Goal: Task Accomplishment & Management: Manage account settings

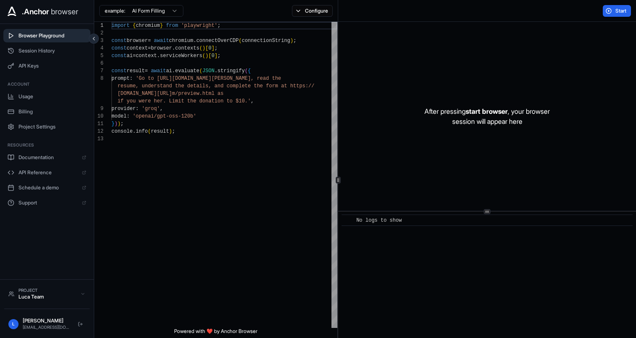
scroll to position [53, 0]
click at [26, 10] on span ".Anchor" at bounding box center [35, 12] width 27 height 12
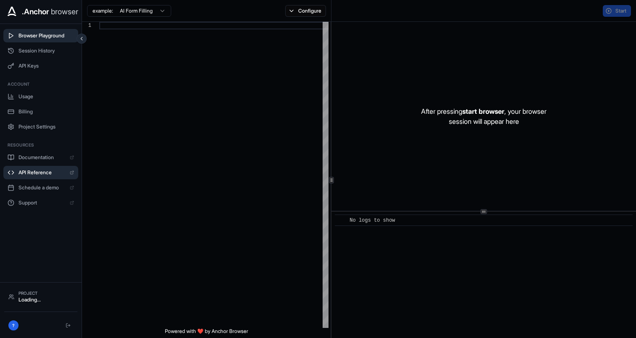
scroll to position [53, 0]
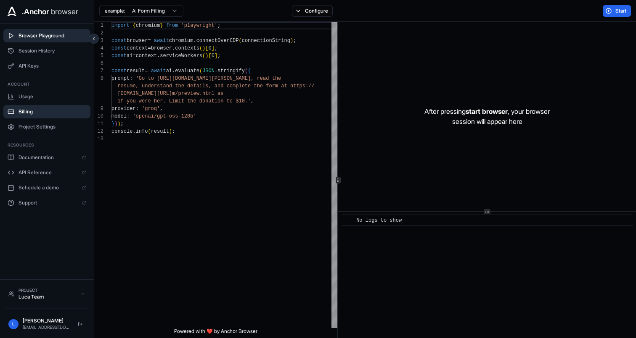
click at [27, 114] on span "Billing" at bounding box center [52, 111] width 68 height 7
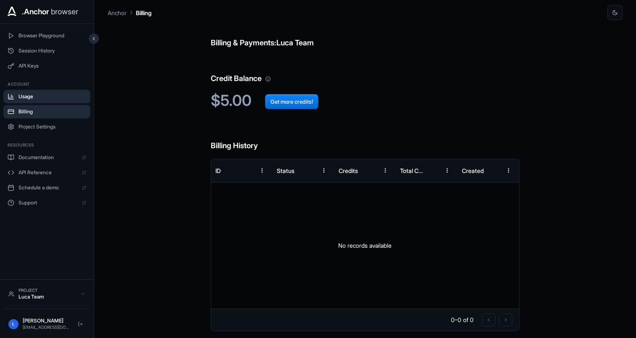
click at [32, 96] on span "Usage" at bounding box center [52, 96] width 68 height 7
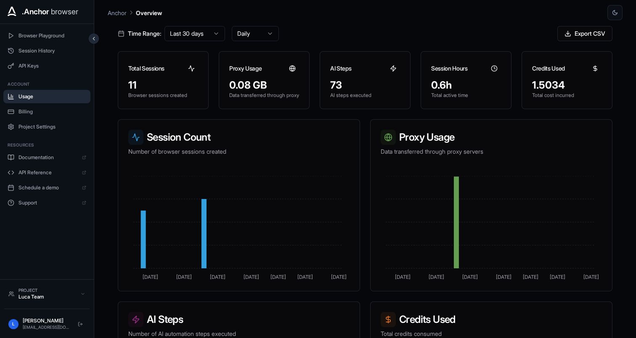
scroll to position [39, 0]
click at [494, 67] on polyline at bounding box center [494, 67] width 1 height 2
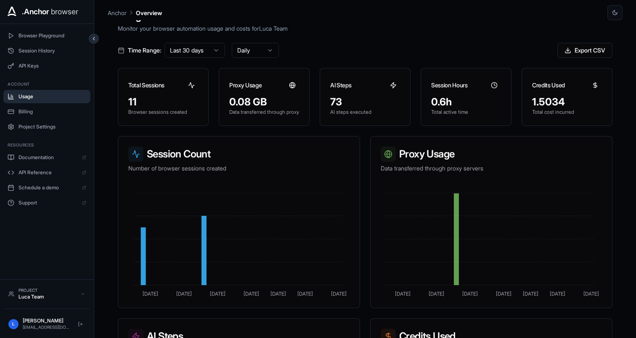
scroll to position [0, 0]
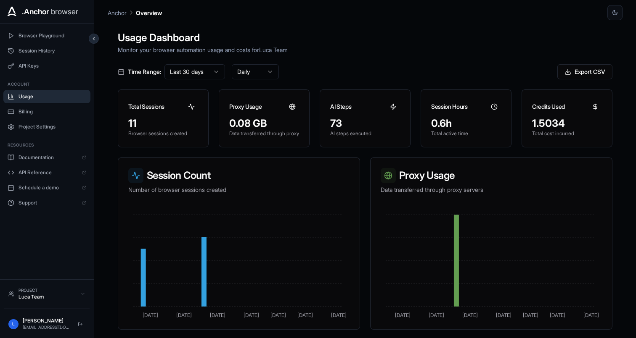
click at [442, 133] on p "Total active time" at bounding box center [466, 133] width 70 height 7
click at [446, 134] on p "Total active time" at bounding box center [466, 133] width 70 height 7
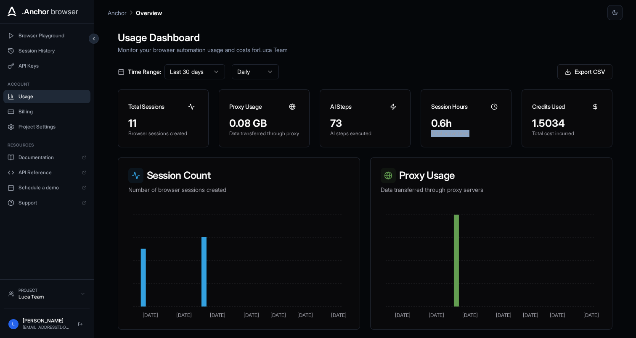
click at [446, 134] on p "Total active time" at bounding box center [466, 133] width 70 height 7
click at [467, 137] on p "Total active time" at bounding box center [466, 133] width 70 height 7
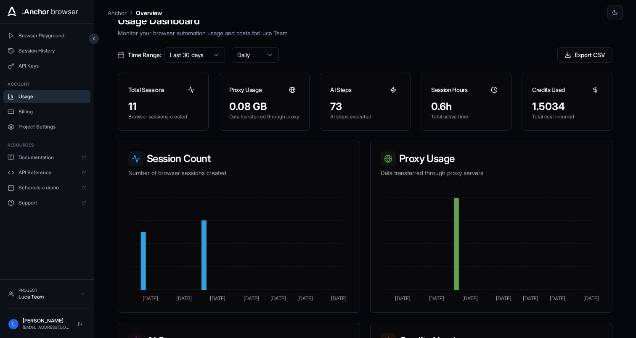
click at [541, 107] on div "1.5034" at bounding box center [567, 106] width 70 height 13
click at [430, 123] on div "0.6h Total active time" at bounding box center [466, 115] width 90 height 30
click at [453, 124] on div "0.6h Total active time" at bounding box center [466, 115] width 90 height 30
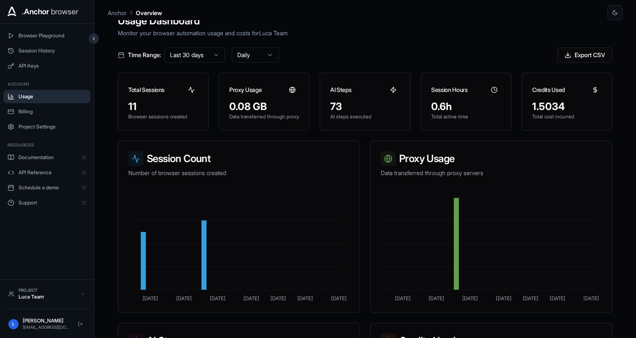
click at [453, 124] on div "0.6h Total active time" at bounding box center [466, 115] width 90 height 30
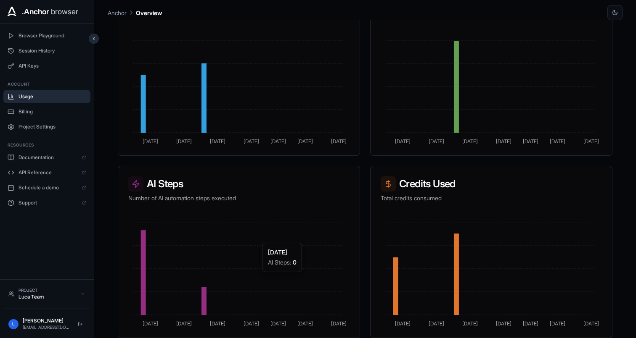
scroll to position [0, 0]
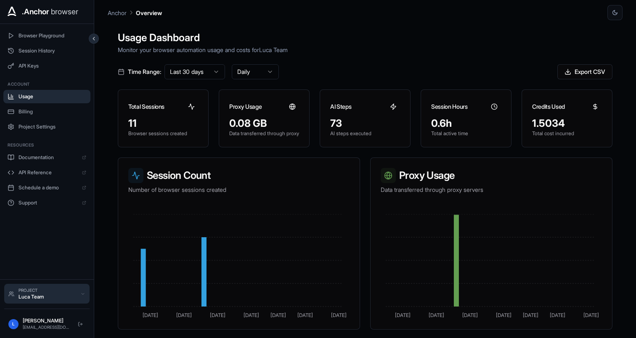
click at [40, 289] on div "Project" at bounding box center [47, 291] width 58 height 6
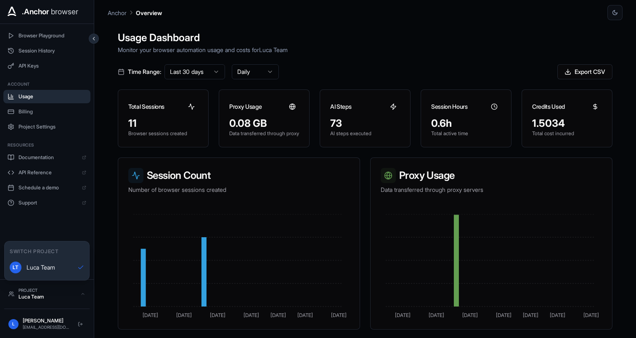
click at [65, 238] on div "Browser Playground Session History API Keys Account Usage Billing Project Setti…" at bounding box center [47, 152] width 94 height 256
click at [37, 115] on button "Billing" at bounding box center [46, 111] width 87 height 13
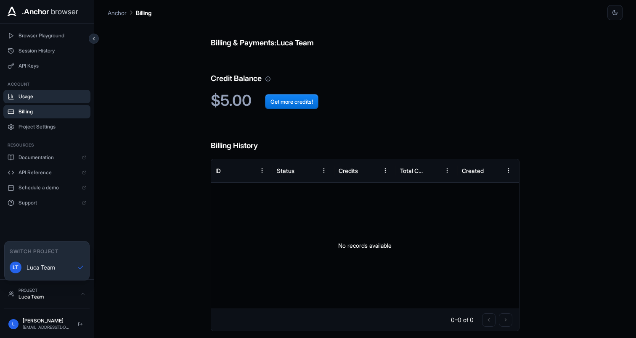
click at [28, 101] on button "Usage" at bounding box center [46, 96] width 87 height 13
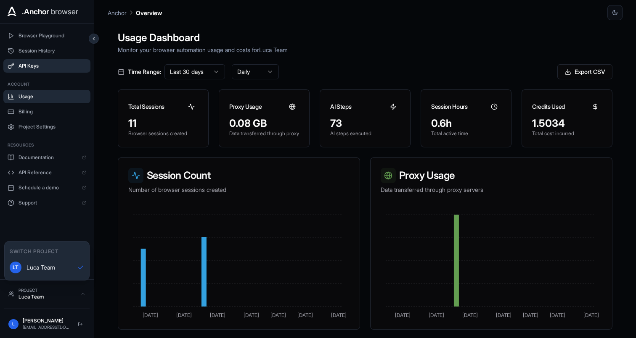
click at [29, 59] on button "API Keys" at bounding box center [46, 65] width 87 height 13
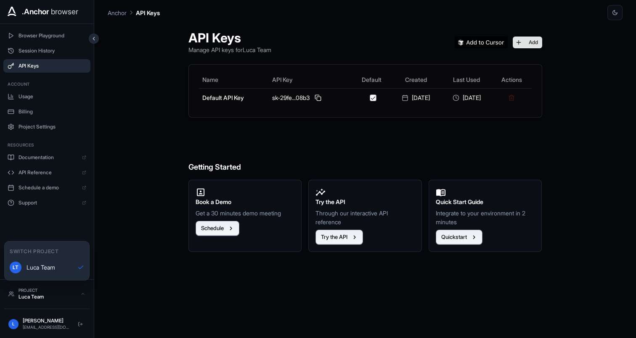
click at [537, 44] on button "Add" at bounding box center [526, 43] width 29 height 12
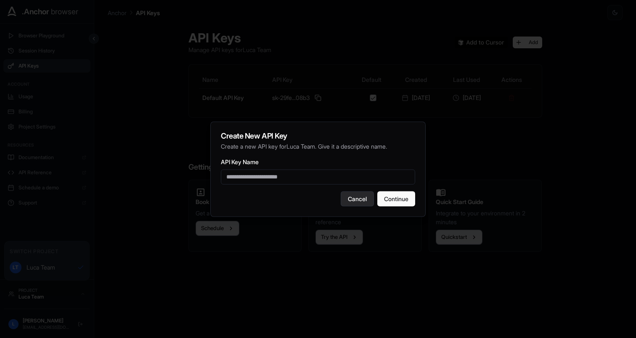
click at [351, 201] on button "Cancel" at bounding box center [357, 198] width 33 height 15
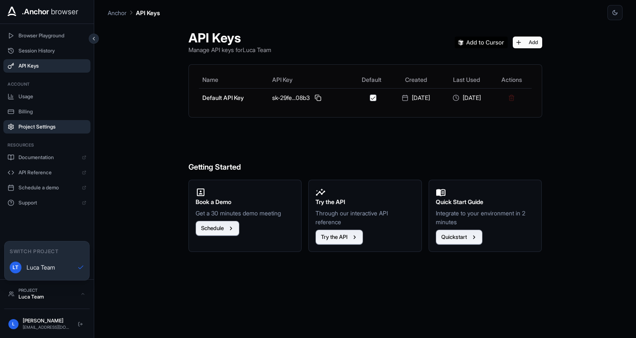
click at [38, 121] on button "Project Settings" at bounding box center [46, 126] width 87 height 13
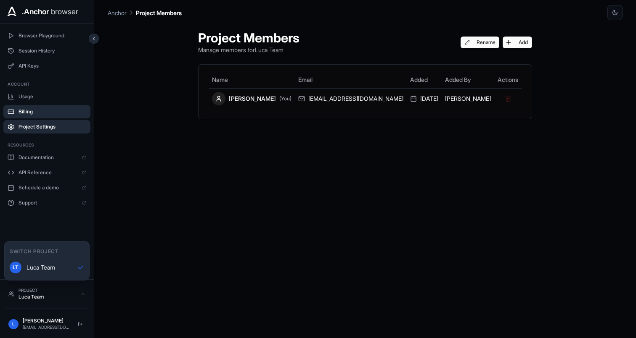
click at [34, 110] on span "Billing" at bounding box center [52, 111] width 68 height 7
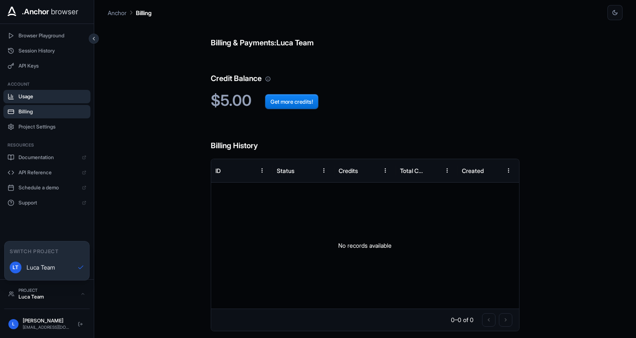
click at [31, 100] on button "Usage" at bounding box center [46, 96] width 87 height 13
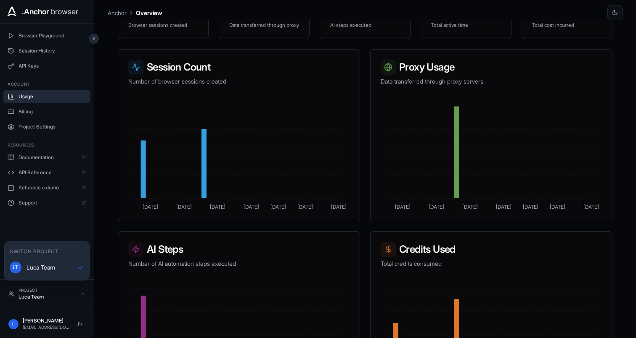
scroll to position [109, 0]
click at [206, 136] on icon "Sep 16 Sep 21 Sep 26 Oct 1 Oct 5 Oct 9 Oct 14" at bounding box center [237, 158] width 219 height 105
click at [206, 140] on icon "Sep 16 Sep 21 Sep 26 Oct 1 Oct 5 Oct 9 Oct 14" at bounding box center [237, 158] width 219 height 105
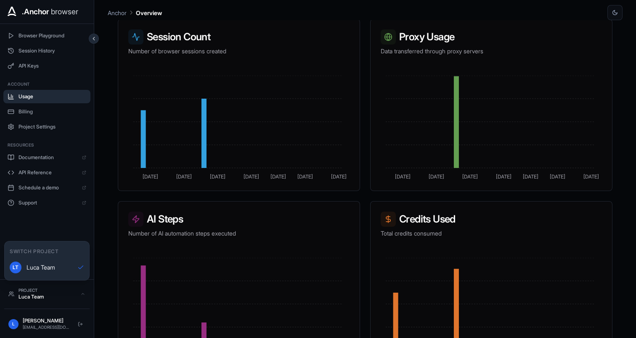
scroll to position [0, 0]
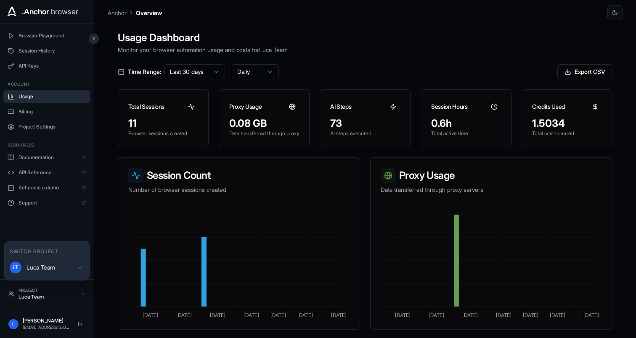
click at [491, 106] on icon at bounding box center [494, 106] width 7 height 7
